Goal: Check status: Check status

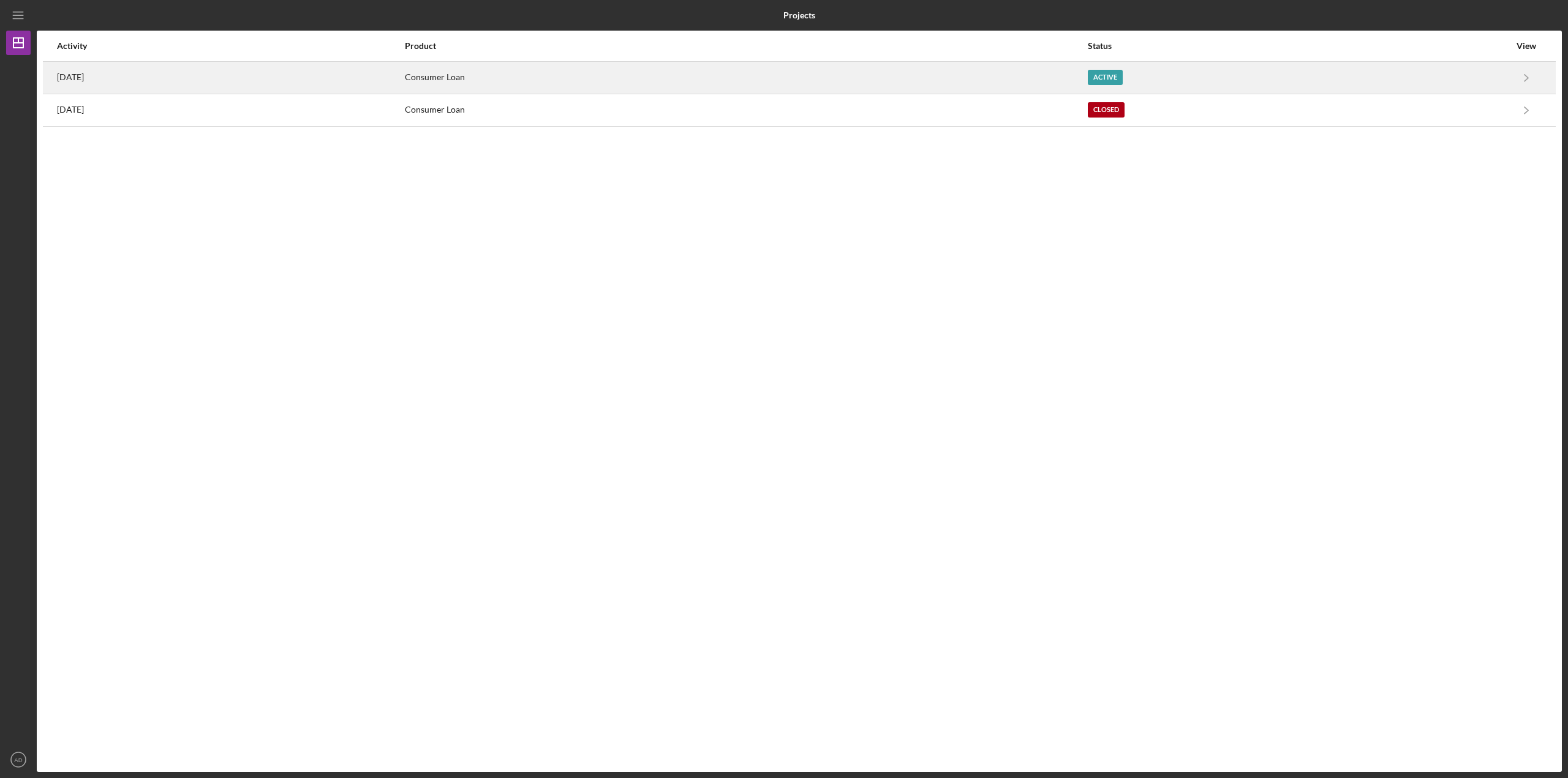
click at [811, 76] on div "Consumer Loan" at bounding box center [745, 77] width 682 height 31
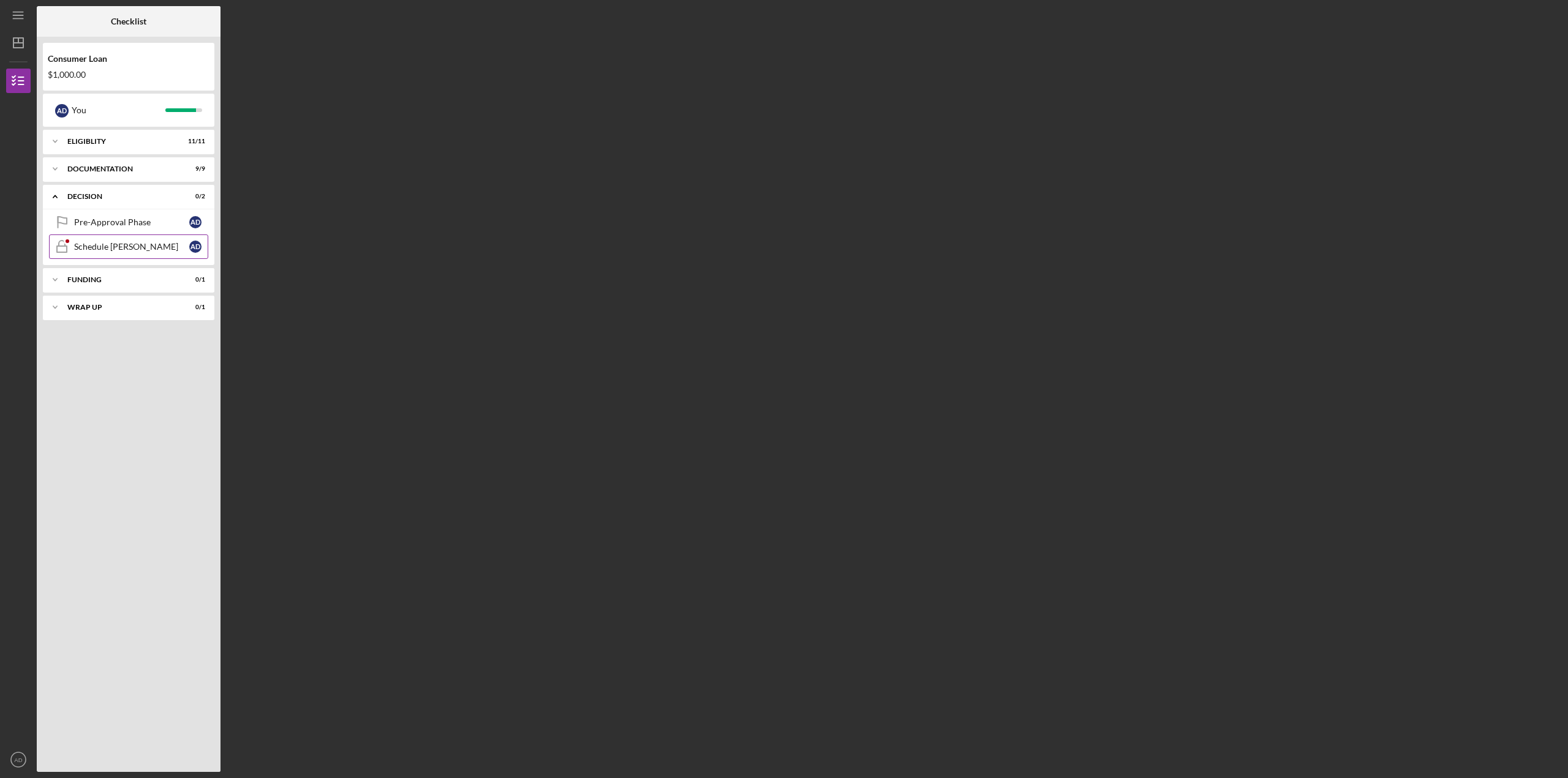
click at [86, 242] on div "Schedule [PERSON_NAME]" at bounding box center [132, 246] width 115 height 10
